Goal: Task Accomplishment & Management: Manage account settings

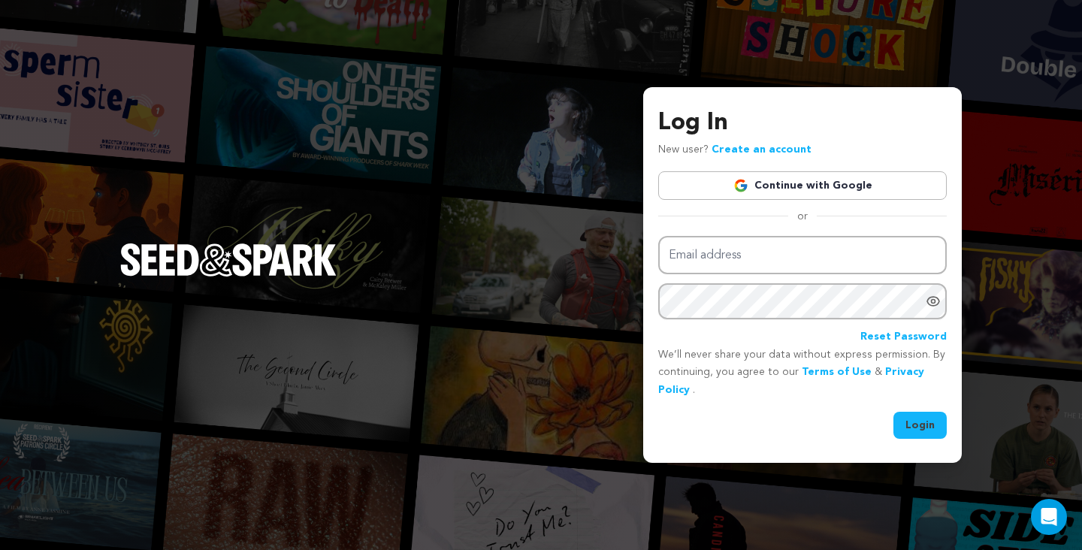
click at [838, 180] on link "Continue with Google" at bounding box center [802, 185] width 289 height 29
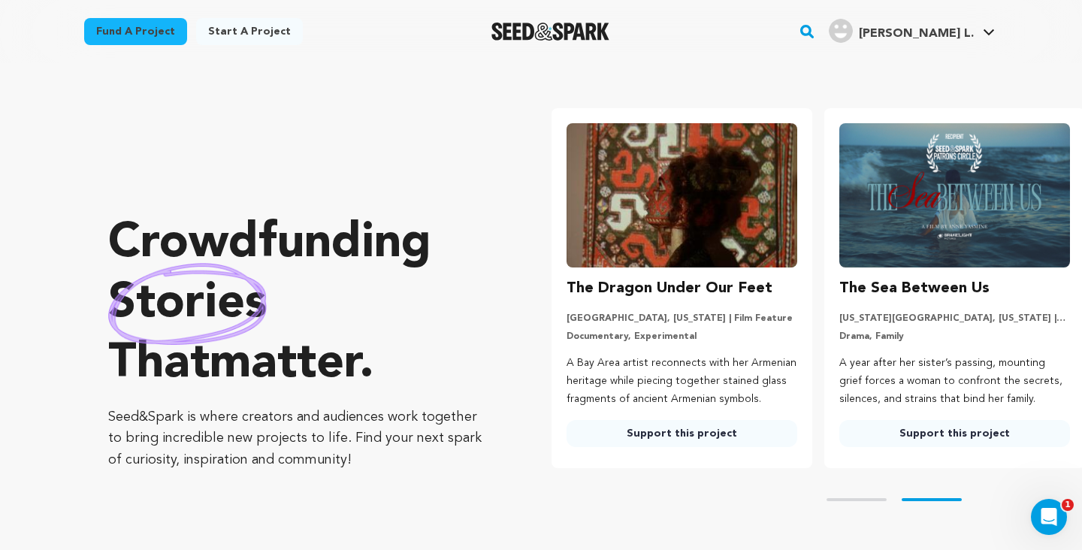
scroll to position [0, 285]
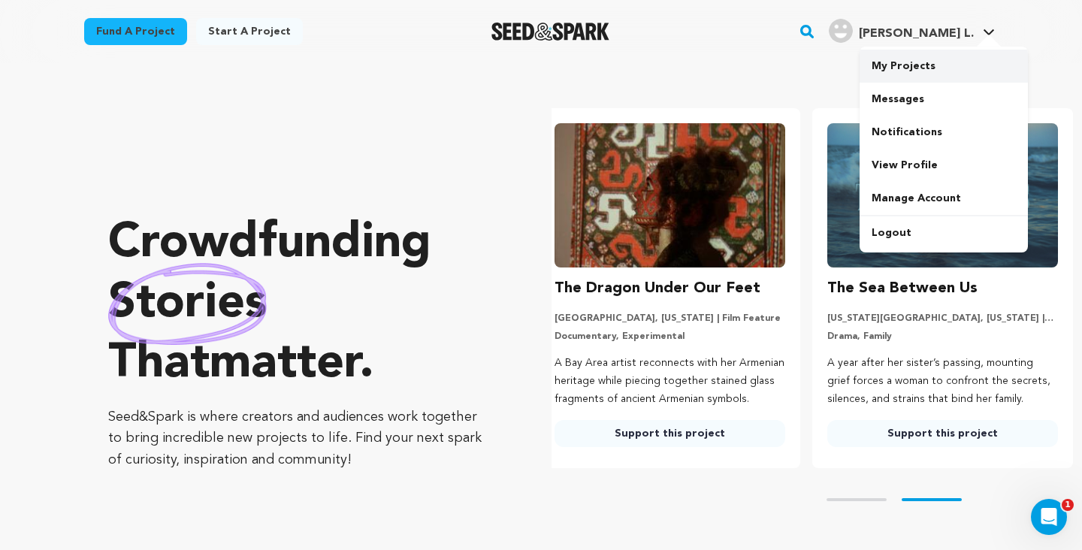
click at [938, 65] on link "My Projects" at bounding box center [944, 66] width 168 height 33
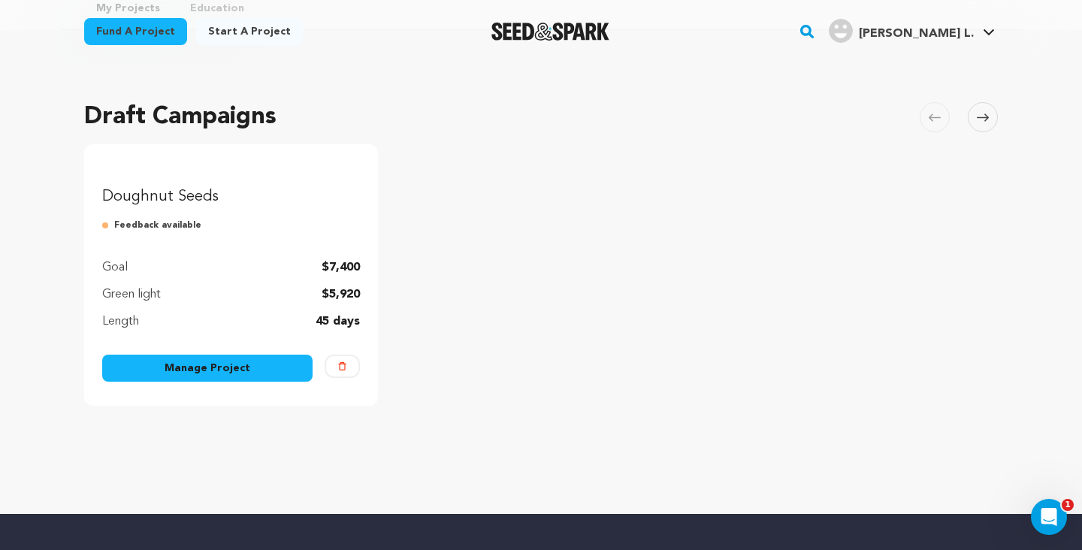
scroll to position [98, 0]
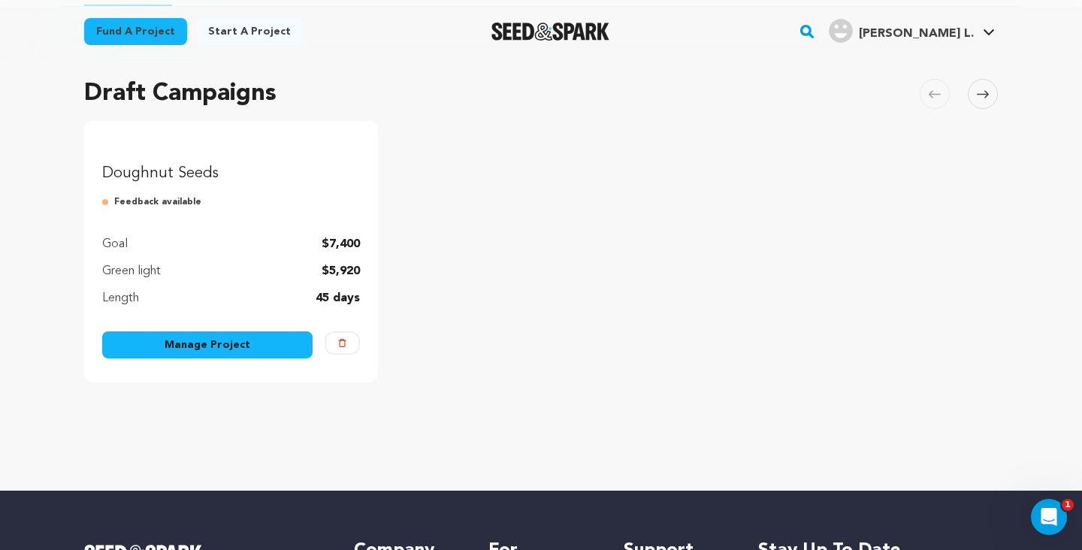
click at [231, 358] on link "Manage Project" at bounding box center [207, 344] width 210 height 27
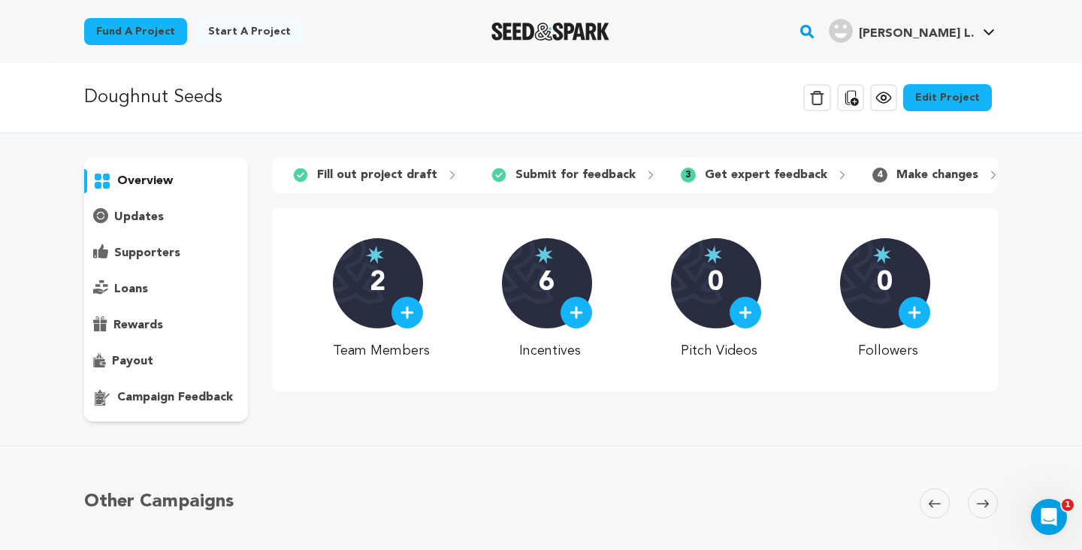
scroll to position [13, 0]
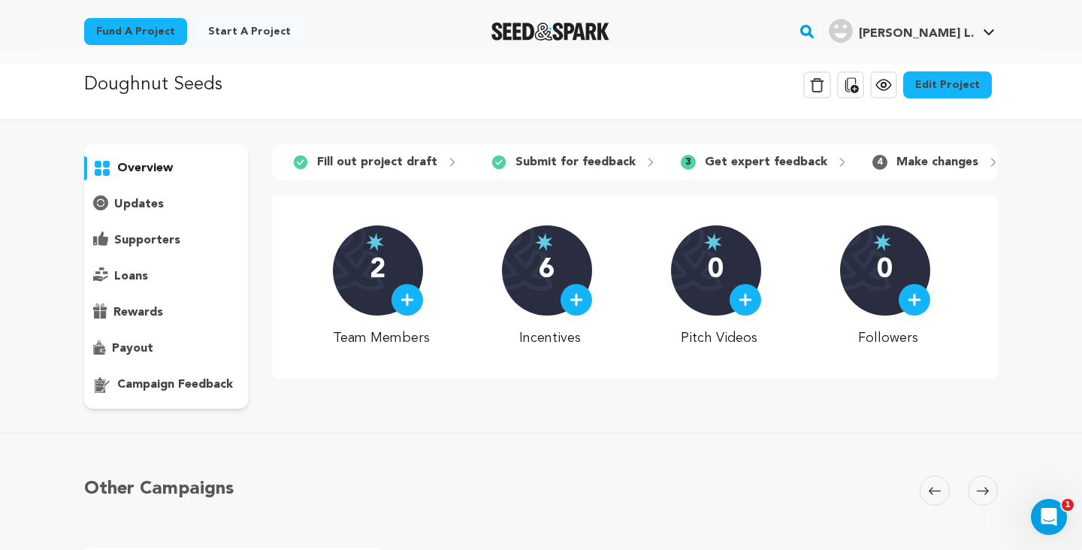
click at [930, 89] on link "Edit Project" at bounding box center [947, 84] width 89 height 27
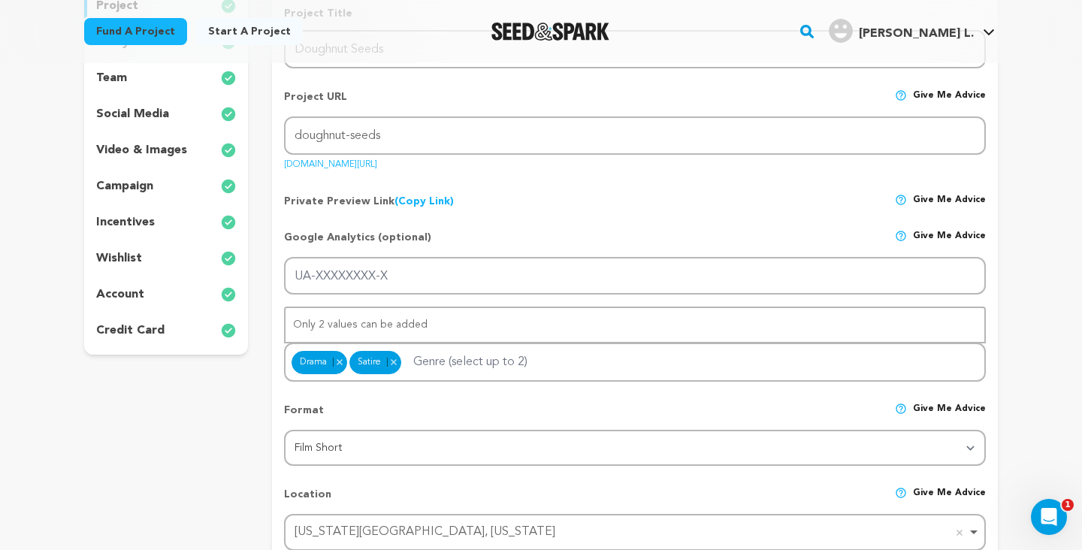
click at [144, 154] on p "video & images" at bounding box center [141, 150] width 91 height 18
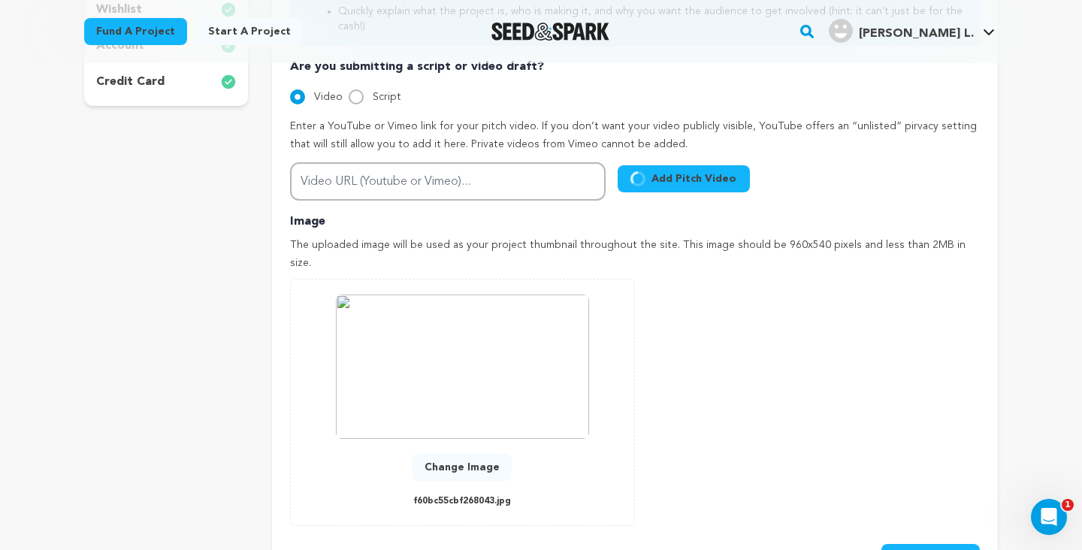
scroll to position [511, 0]
click at [482, 453] on button "Change Image" at bounding box center [461, 466] width 99 height 27
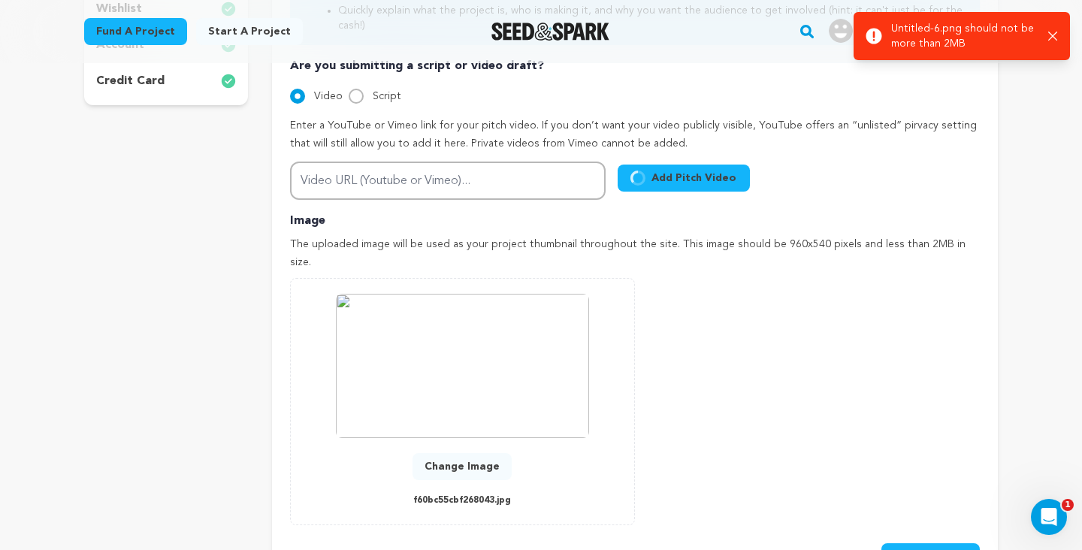
click at [486, 453] on button "Change Image" at bounding box center [461, 466] width 99 height 27
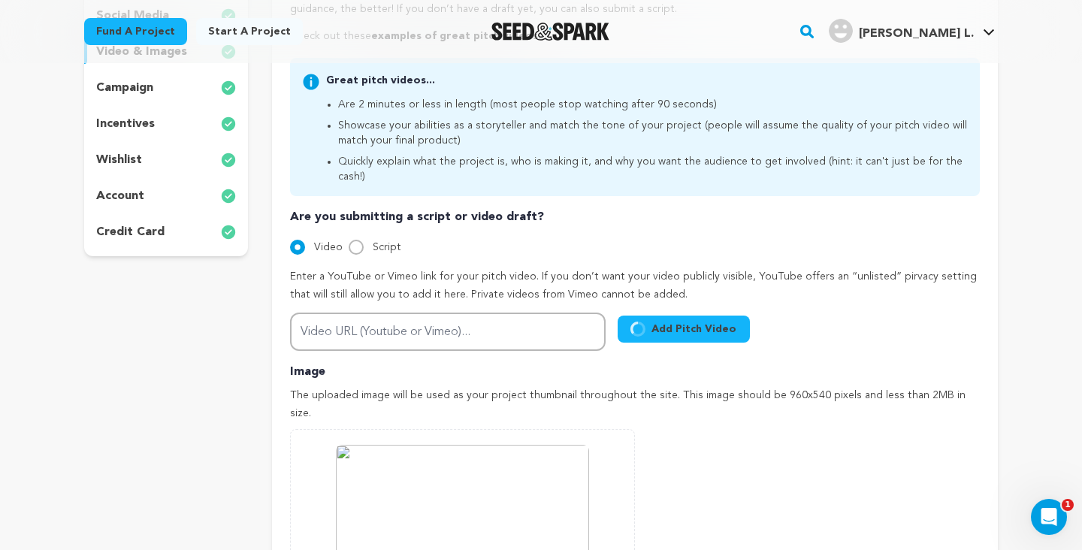
scroll to position [358, 0]
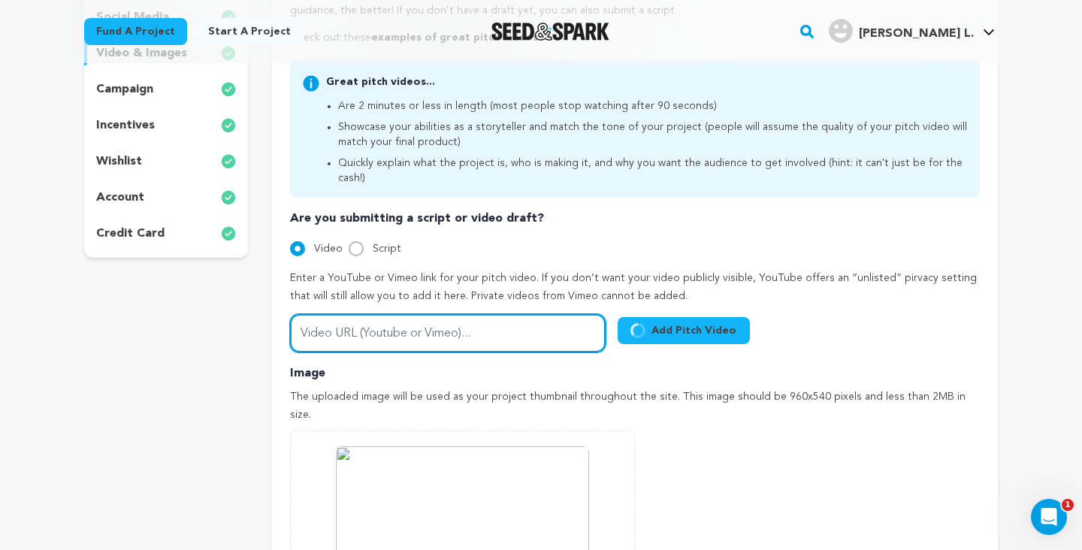
click at [467, 314] on input "Video URL (Youtube or Vimeo)..." at bounding box center [448, 333] width 316 height 38
paste input "https://www.youtube.com/watch?v=8XcDAzvr4Zo"
type input "https://www.youtube.com/watch?v=8XcDAzvr4Zo"
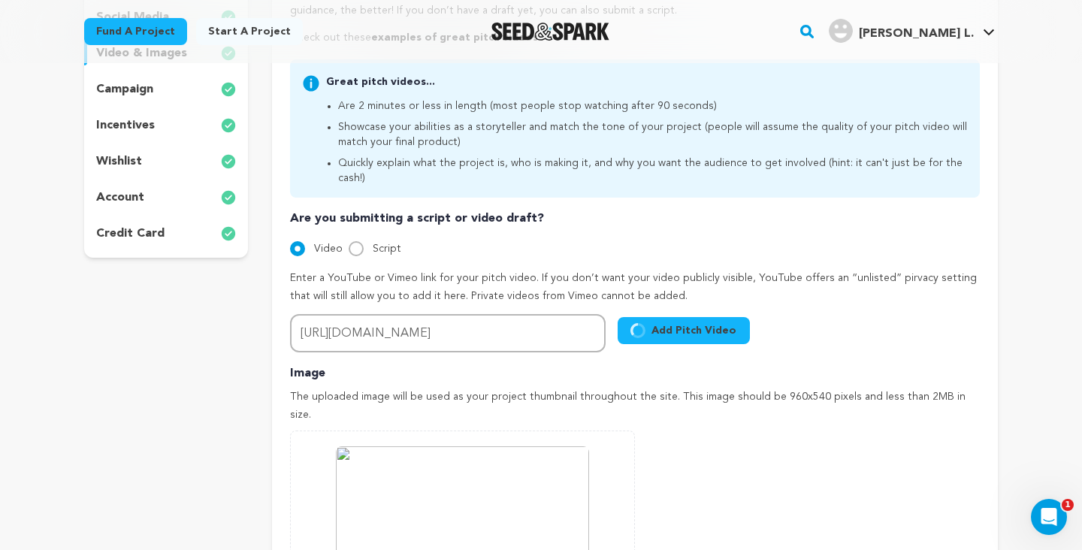
click at [682, 317] on button "Add Pitch Video" at bounding box center [684, 330] width 132 height 27
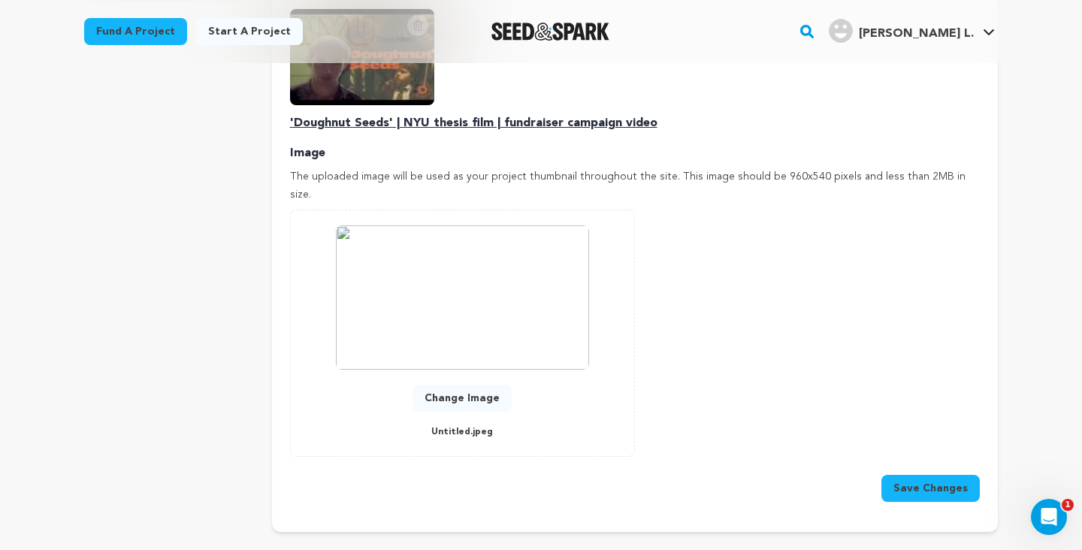
scroll to position [621, 0]
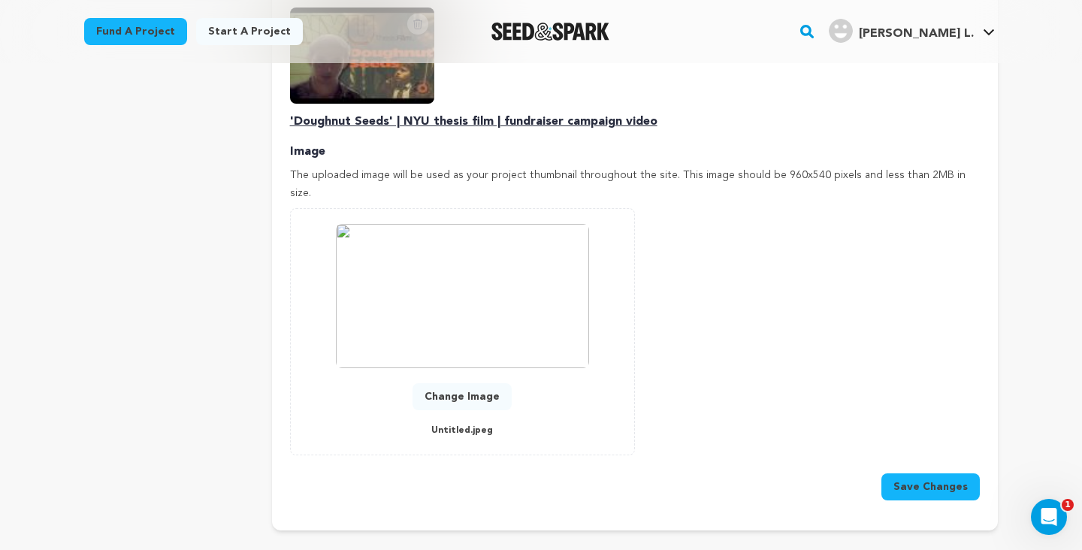
click at [941, 473] on button "Save Changes" at bounding box center [930, 486] width 98 height 27
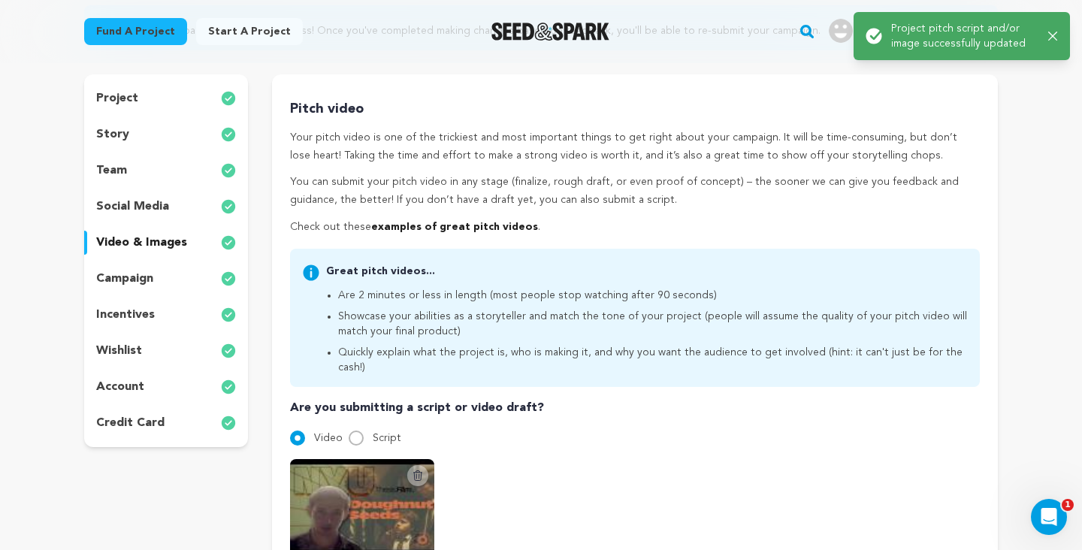
scroll to position [156, 0]
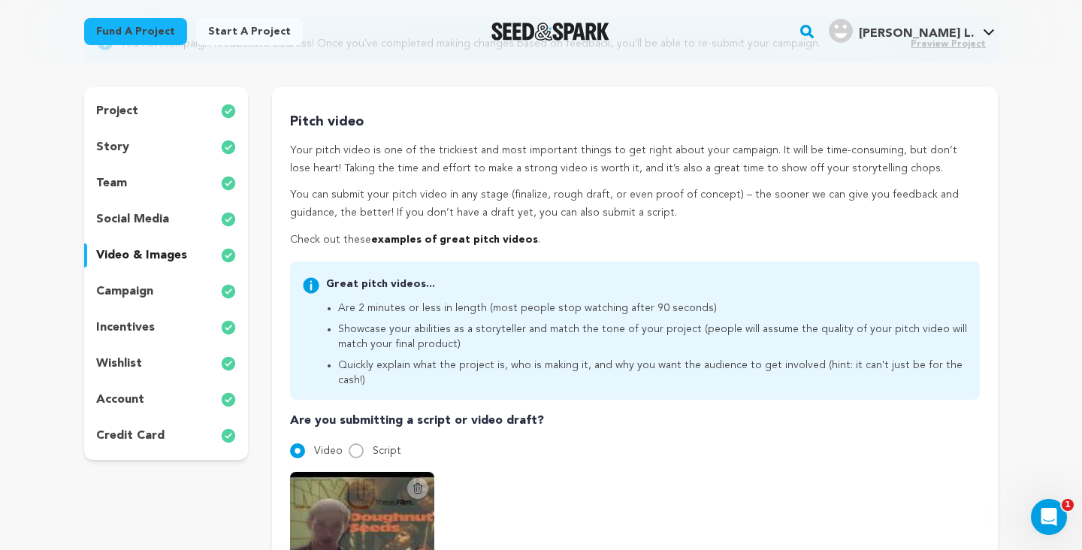
click at [153, 218] on p "social media" at bounding box center [132, 219] width 73 height 18
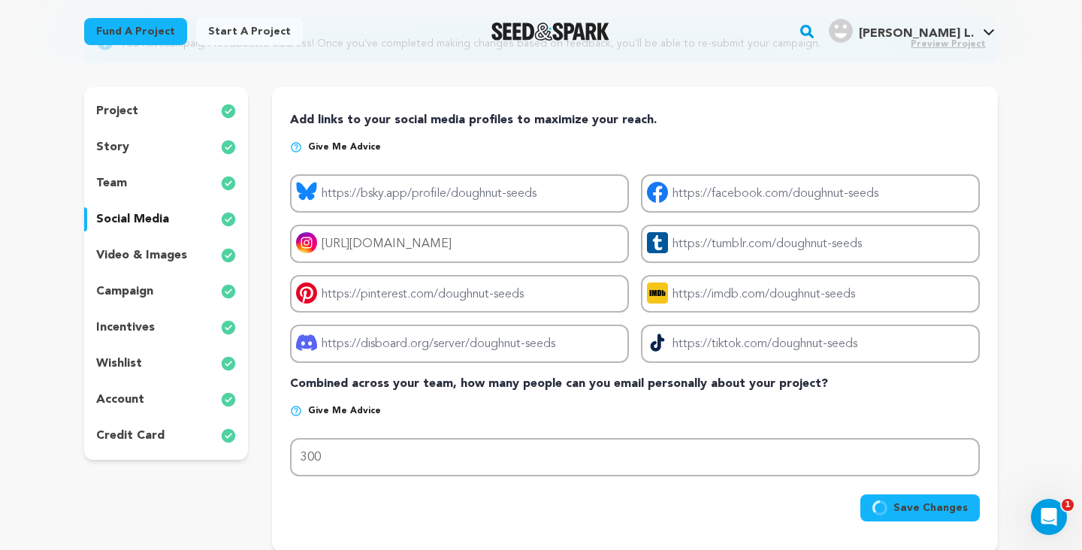
click at [128, 185] on div "team" at bounding box center [166, 183] width 164 height 24
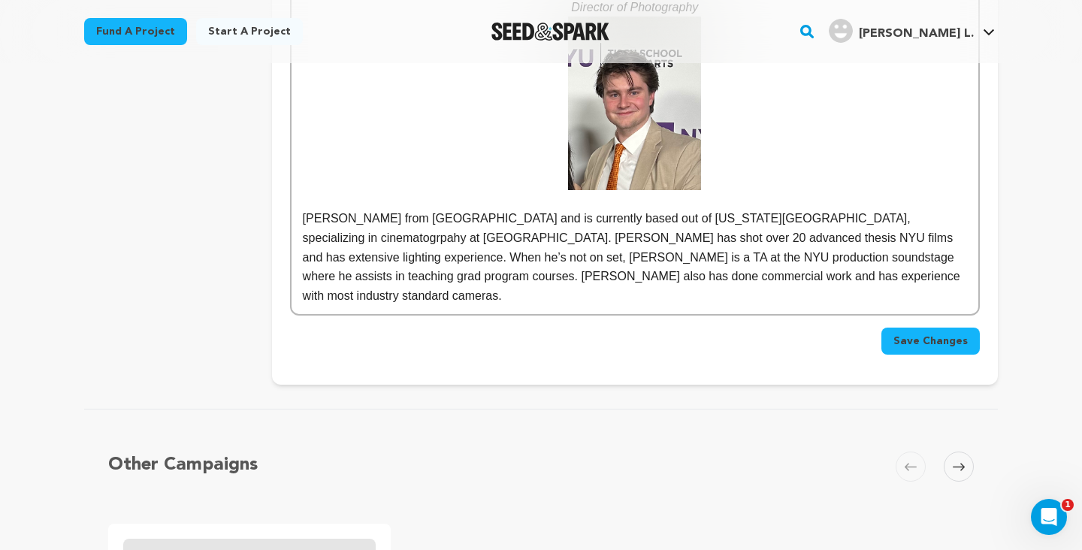
scroll to position [1744, 0]
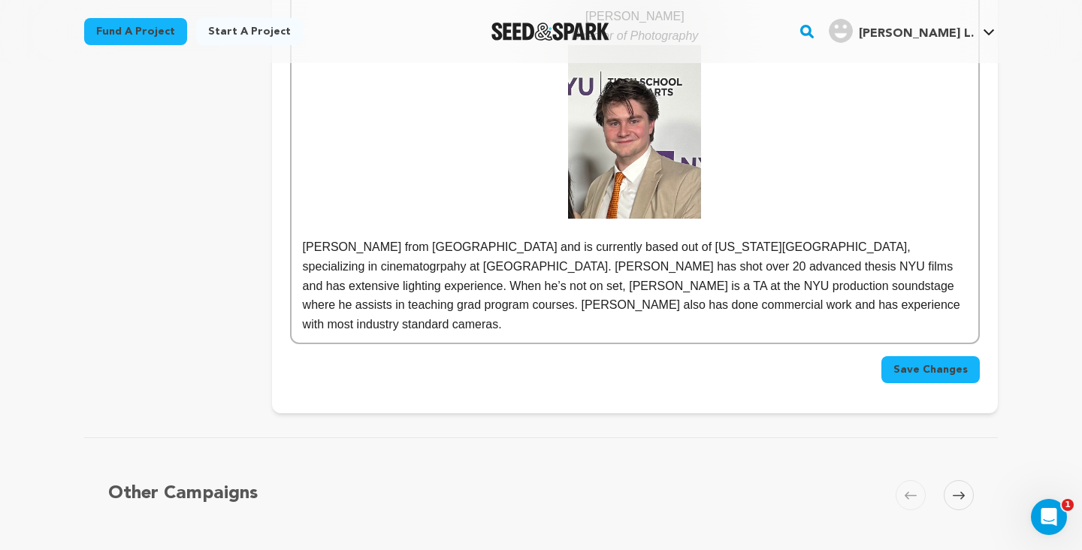
click at [908, 362] on span "Save Changes" at bounding box center [930, 369] width 74 height 15
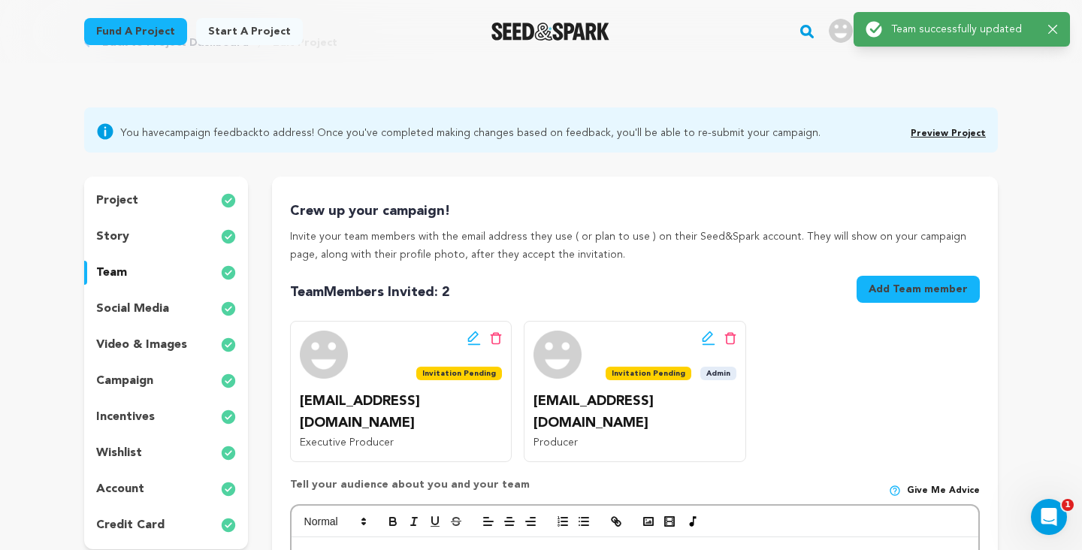
scroll to position [0, 0]
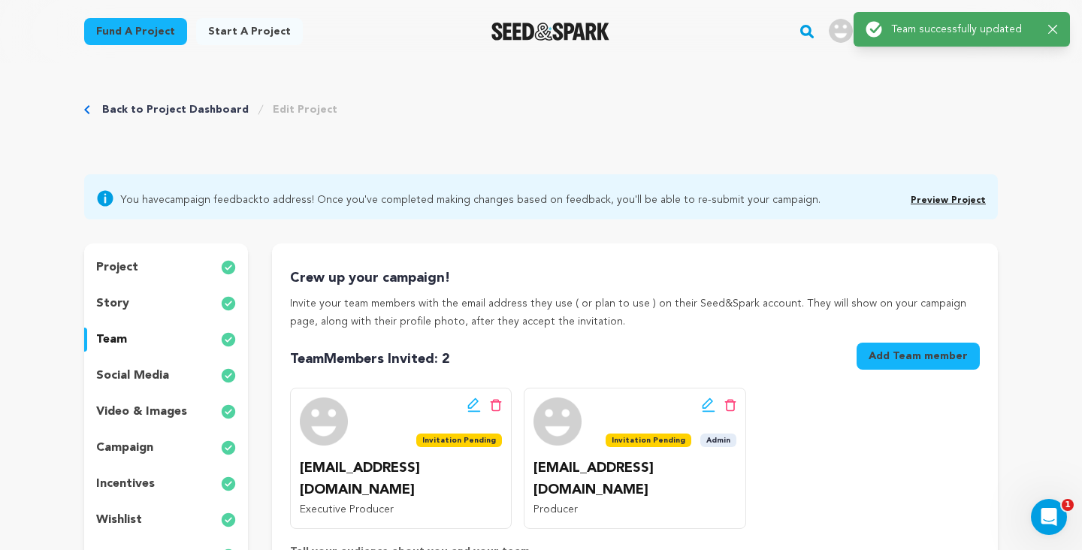
click at [949, 201] on link "Preview Project" at bounding box center [948, 200] width 75 height 9
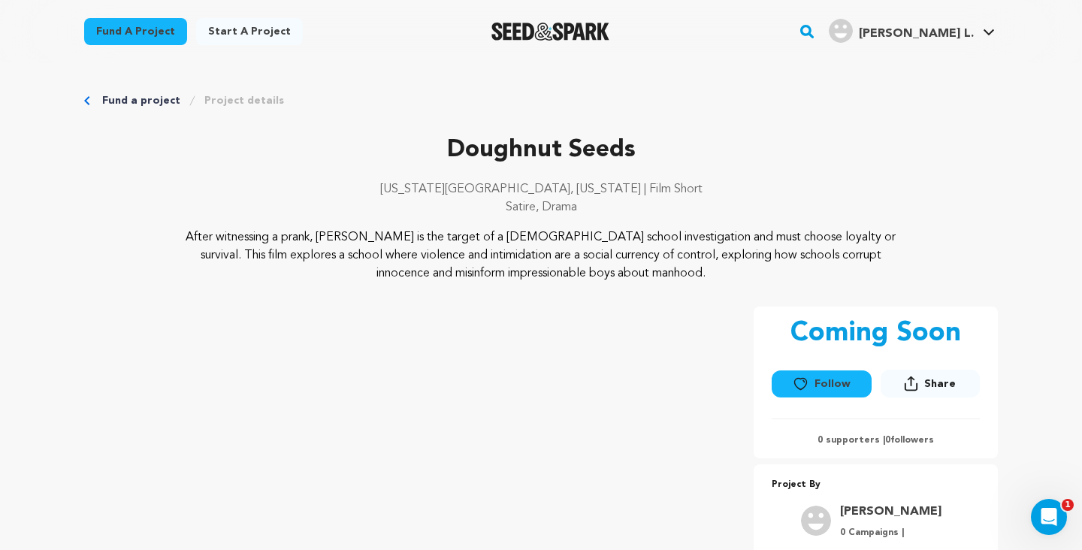
click at [119, 102] on link "Fund a project" at bounding box center [141, 100] width 78 height 15
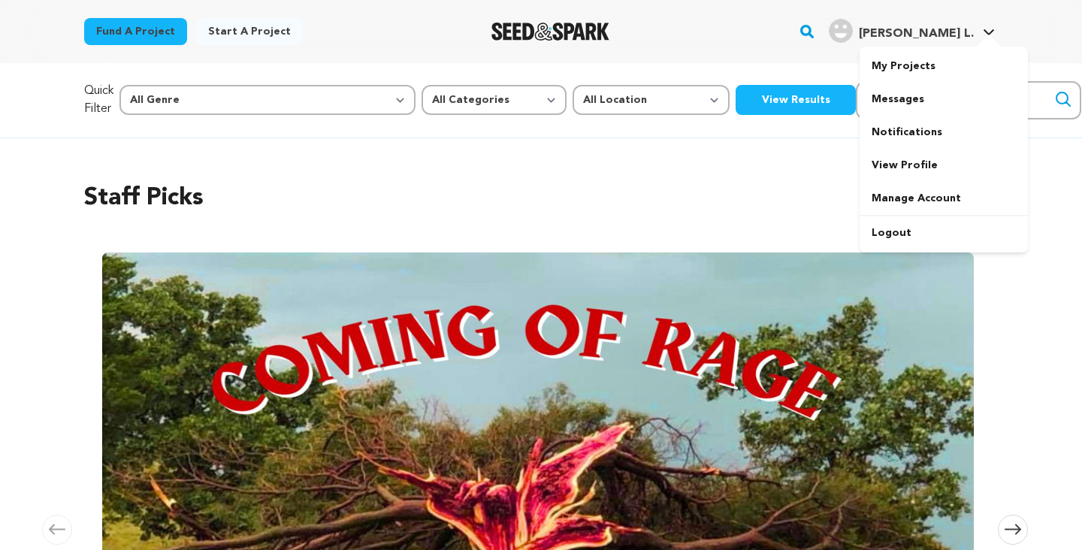
scroll to position [0, 1483]
click at [925, 60] on link "My Projects" at bounding box center [944, 66] width 168 height 33
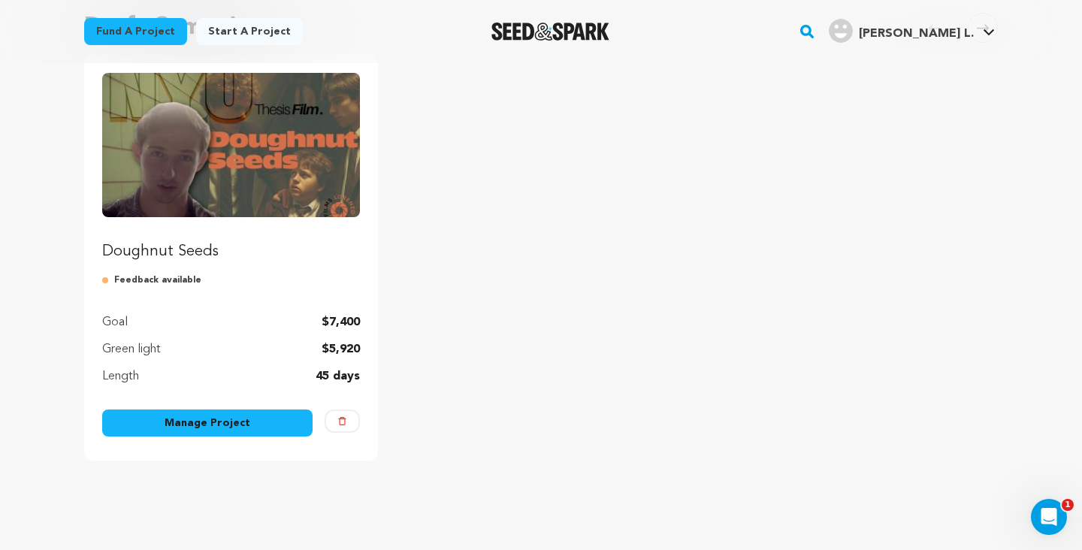
scroll to position [170, 0]
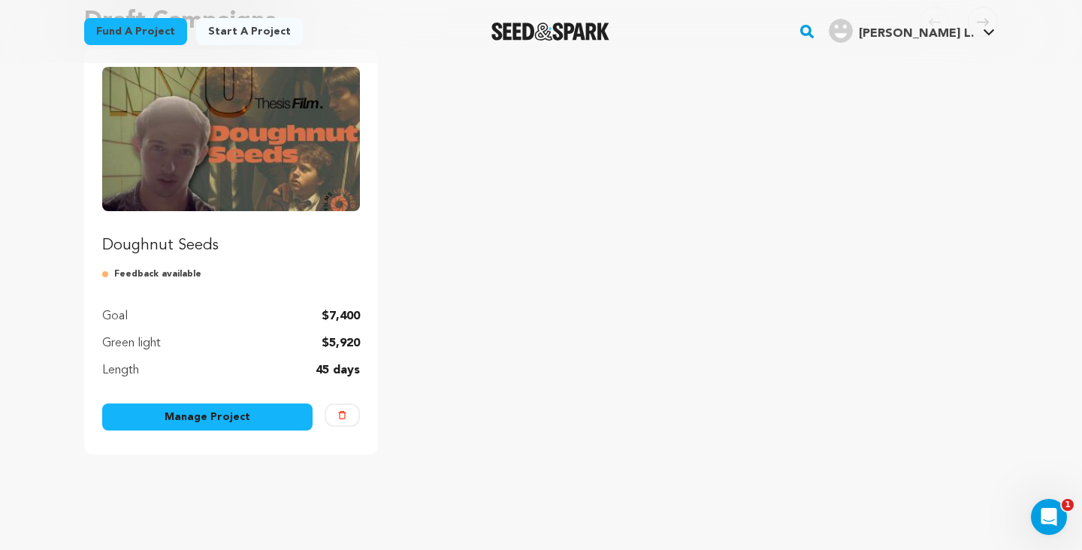
click at [241, 416] on link "Manage Project" at bounding box center [207, 416] width 210 height 27
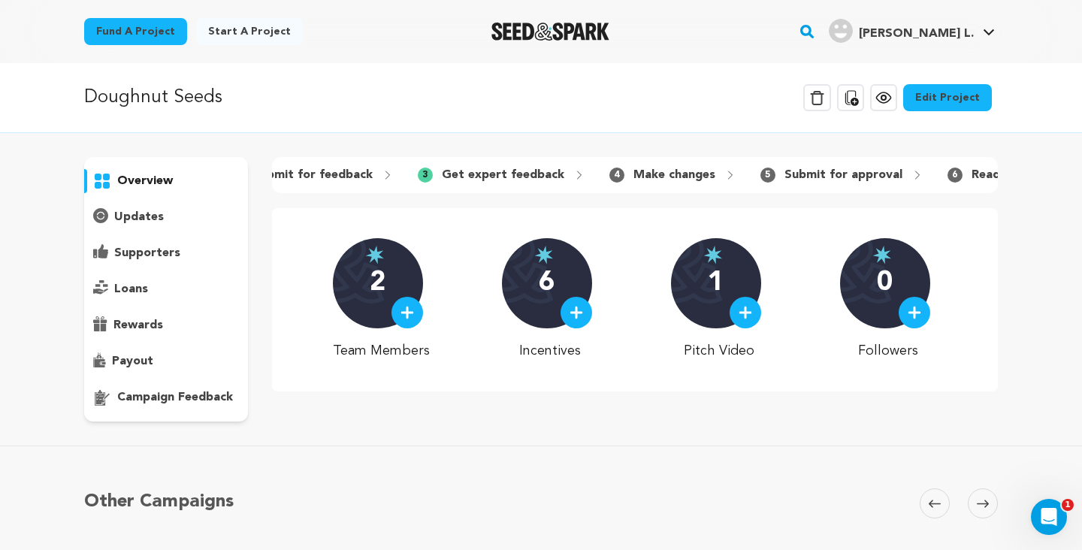
click at [724, 173] on icon at bounding box center [730, 175] width 12 height 12
click at [616, 174] on div "4 Make changes" at bounding box center [672, 175] width 151 height 24
click at [609, 174] on span "4" at bounding box center [616, 175] width 15 height 15
click at [179, 397] on p "campaign feedback" at bounding box center [175, 397] width 116 height 18
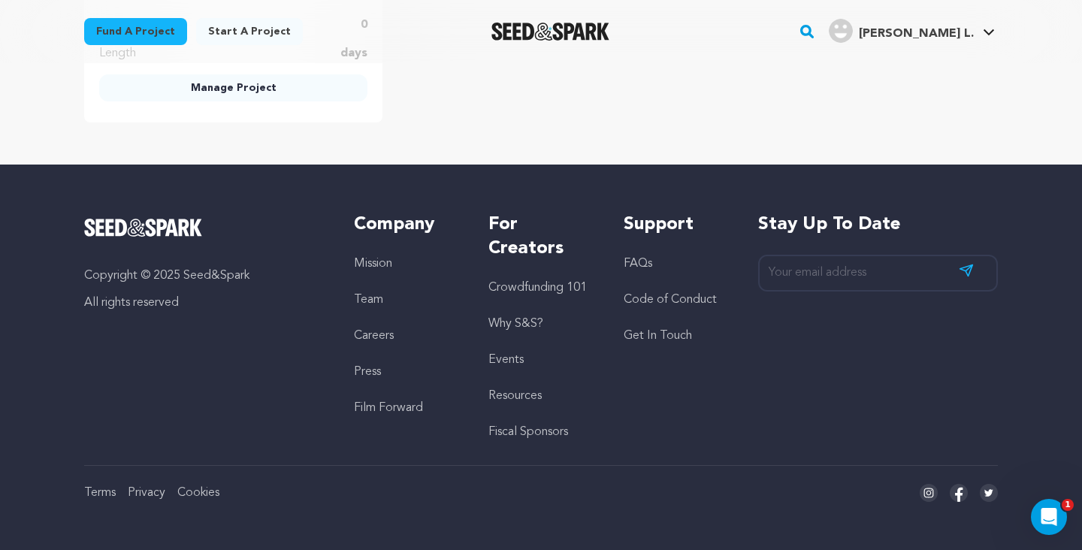
checkbox input "true"
click at [299, 28] on input "I have read this feedback and finished making changes." at bounding box center [299, 19] width 18 height 18
checkbox input "true"
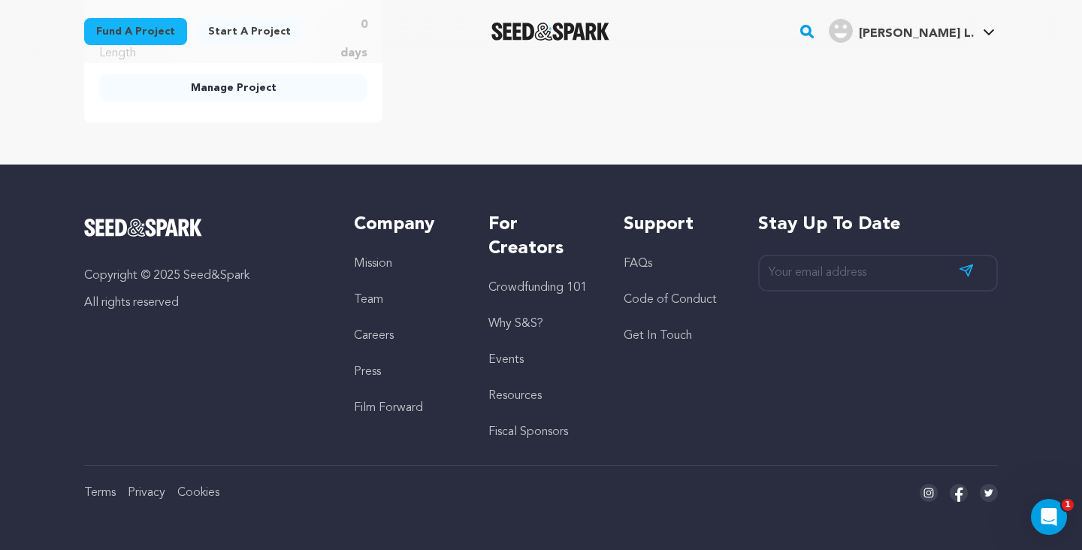
scroll to position [3367, 0]
checkbox input "true"
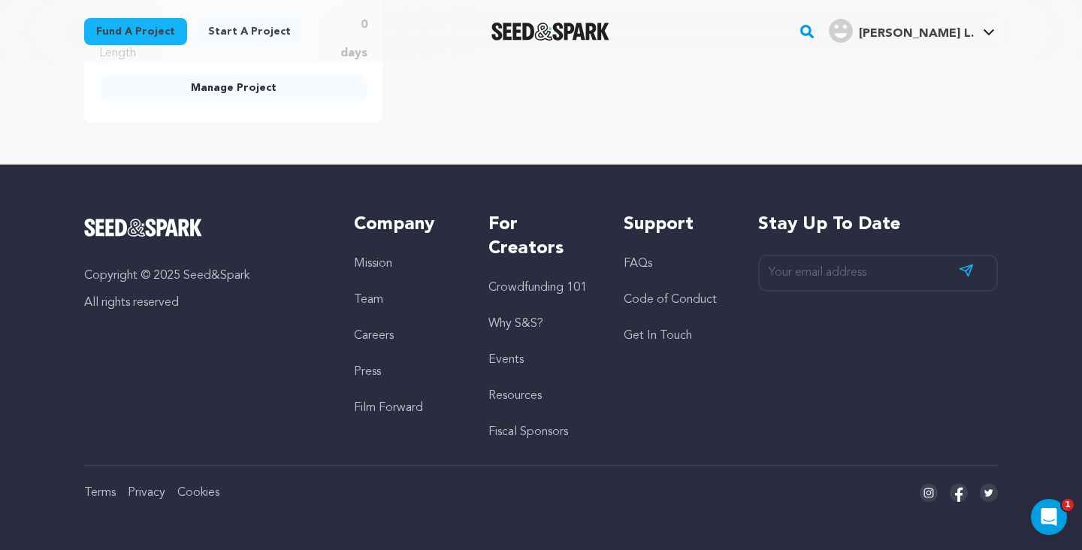
checkbox input "true"
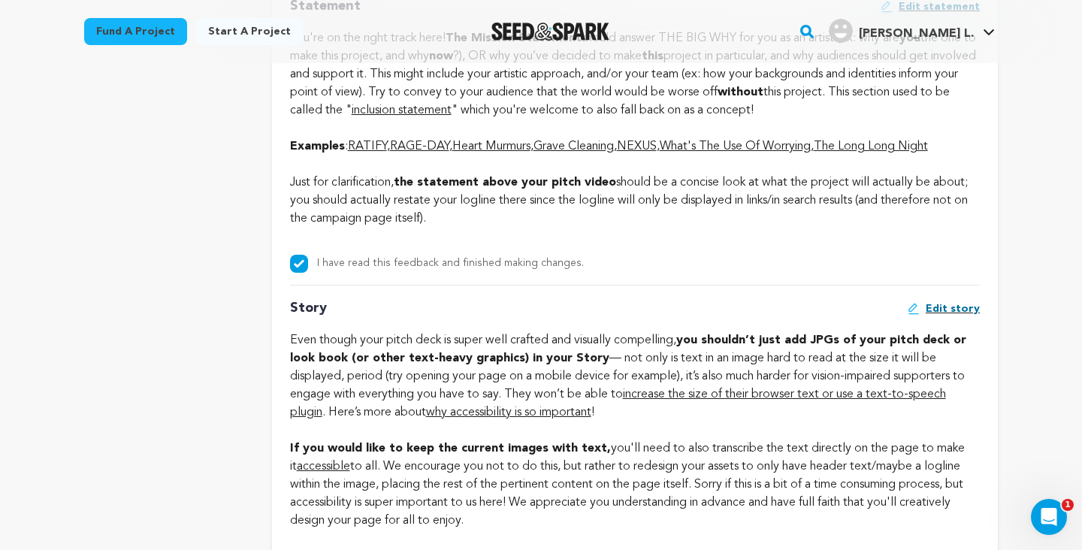
scroll to position [2944, 0]
checkbox input "true"
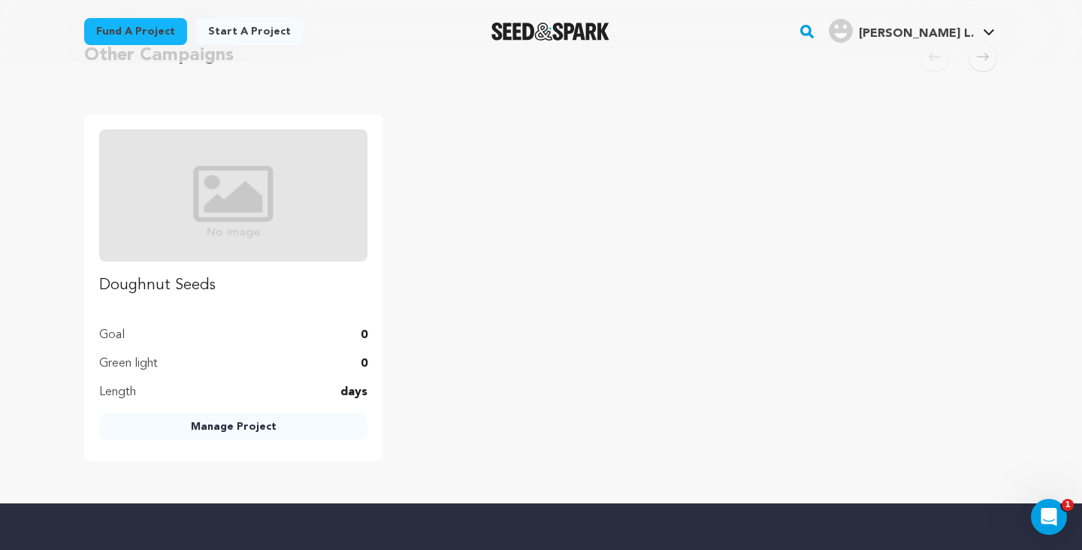
scroll to position [5270, 0]
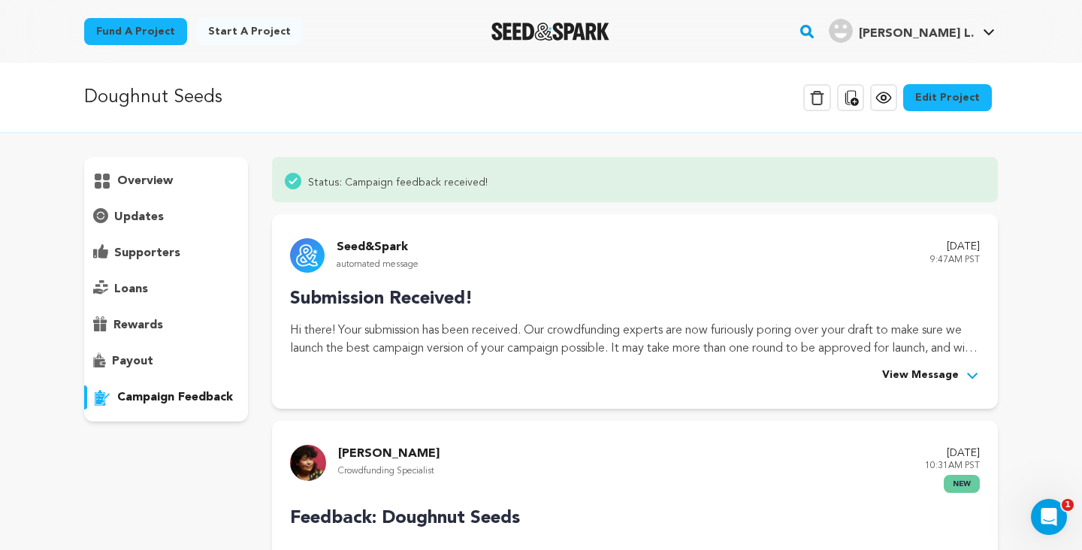
scroll to position [0, 0]
click at [947, 104] on link "Edit Project" at bounding box center [947, 97] width 89 height 27
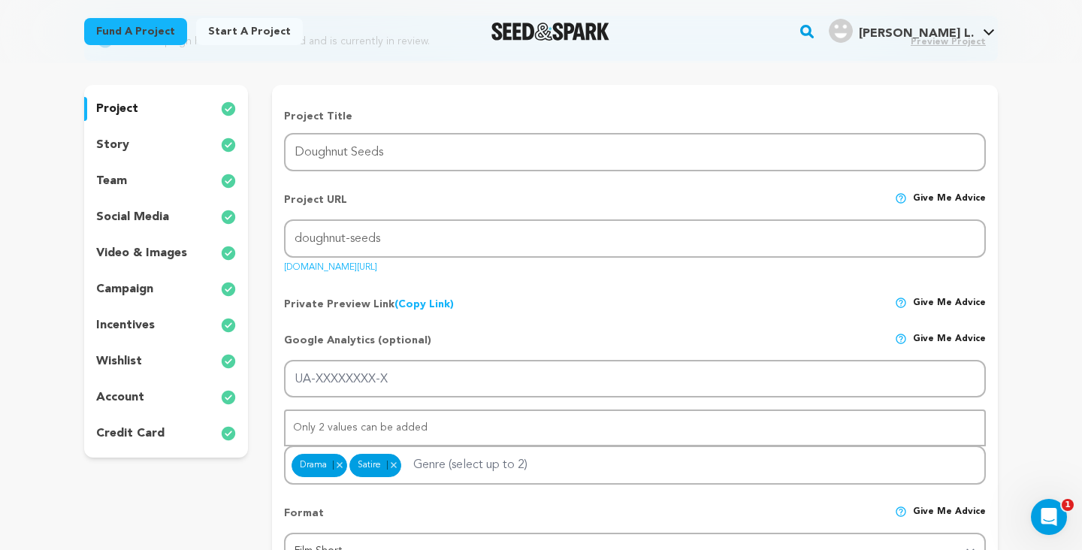
scroll to position [158, 0]
click at [124, 255] on p "video & images" at bounding box center [141, 254] width 91 height 18
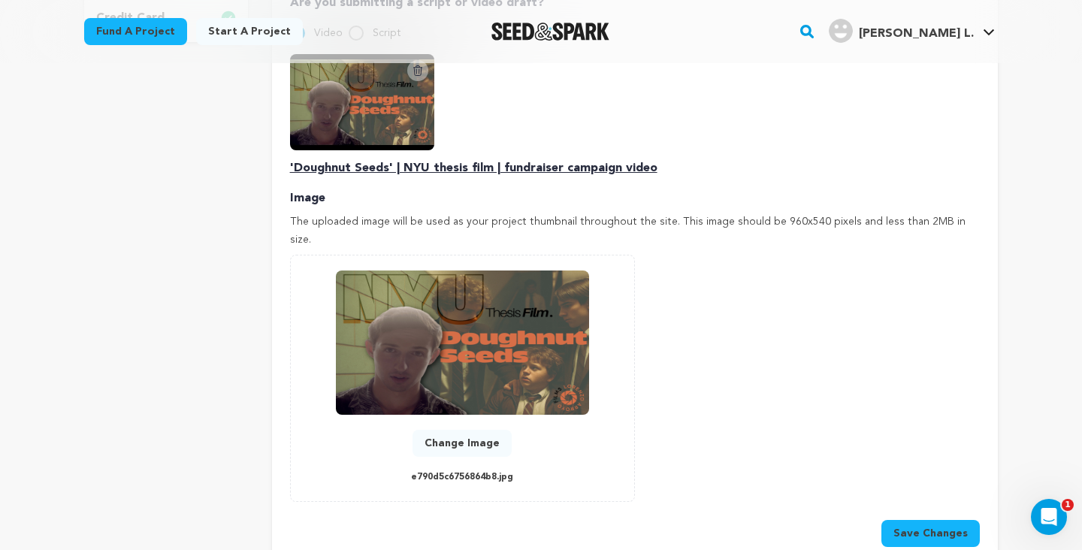
scroll to position [571, 0]
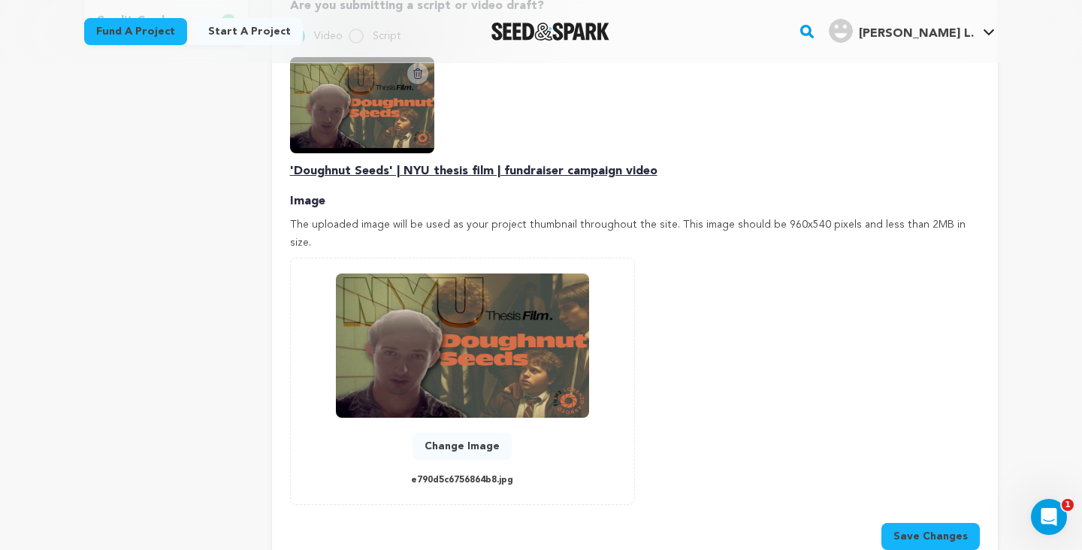
click at [457, 341] on img at bounding box center [462, 345] width 253 height 144
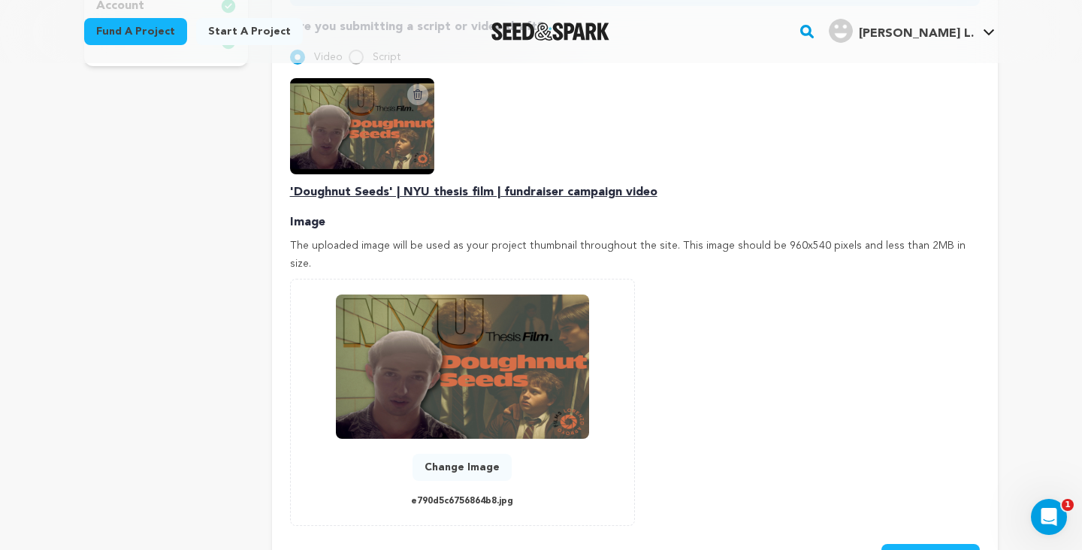
drag, startPoint x: 669, startPoint y: 228, endPoint x: 995, endPoint y: 224, distance: 325.3
click at [995, 224] on div "Pitch video Your pitch video is one of the trickiest and most important things …" at bounding box center [635, 147] width 726 height 908
copy p "This image should be 960x540 pixels and less than 2MB in size."
